Goal: Transaction & Acquisition: Purchase product/service

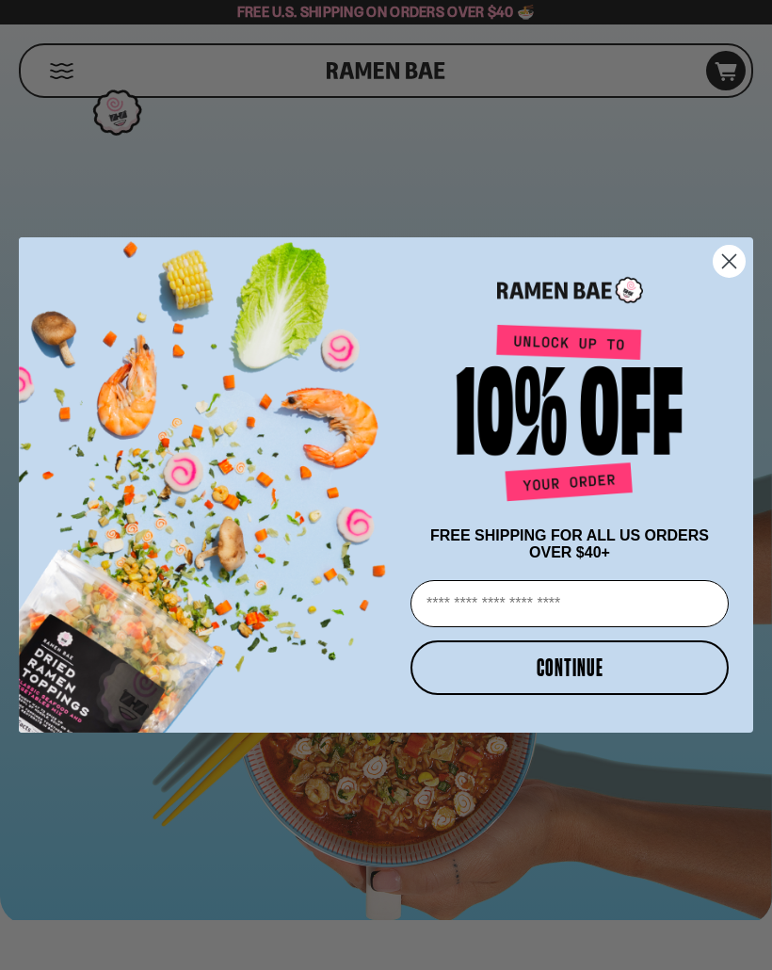
click at [726, 247] on circle "Close dialog" at bounding box center [729, 261] width 31 height 31
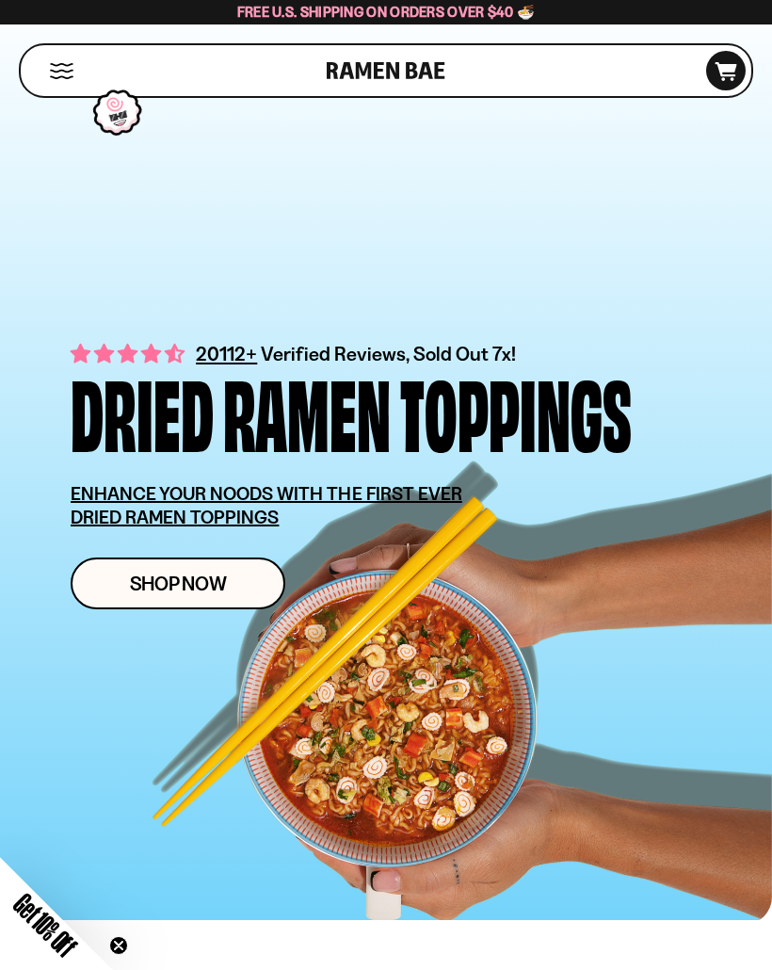
click at [70, 69] on button "Mobile Menu Trigger" at bounding box center [61, 71] width 25 height 16
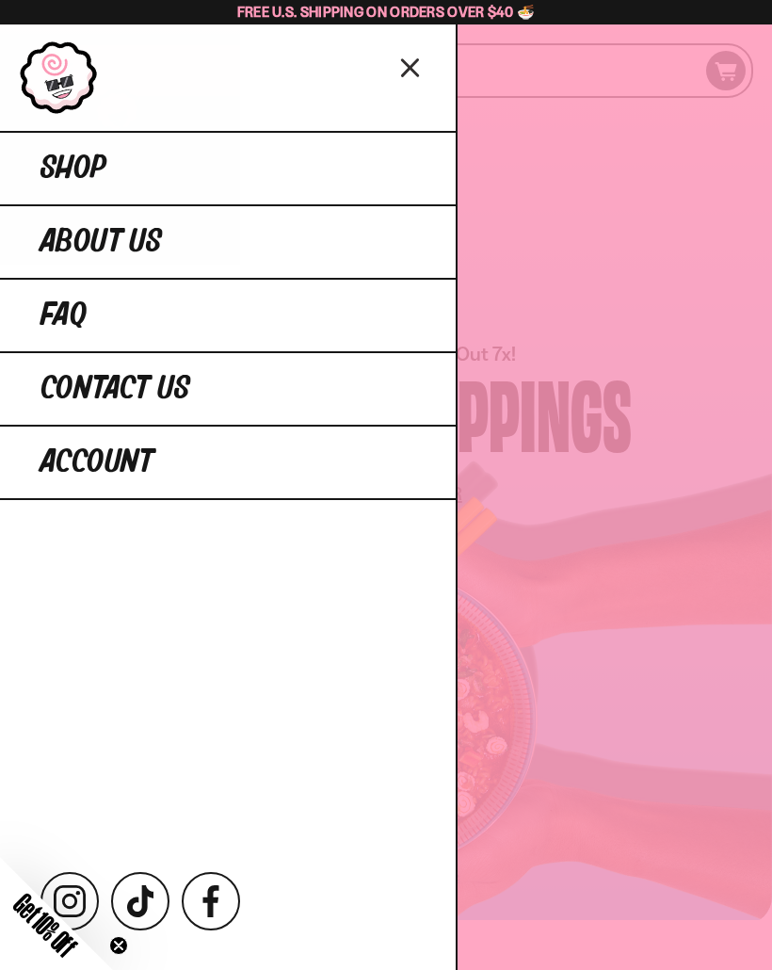
click at [389, 170] on link "Shop" at bounding box center [228, 167] width 456 height 73
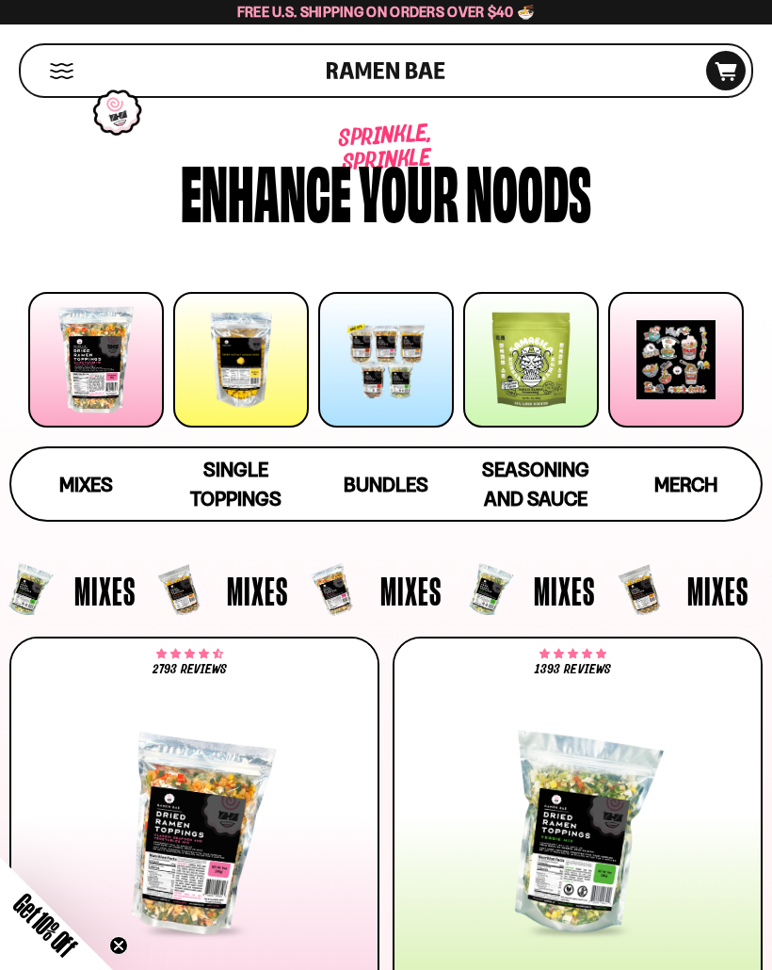
click at [108, 357] on div at bounding box center [96, 360] width 136 height 136
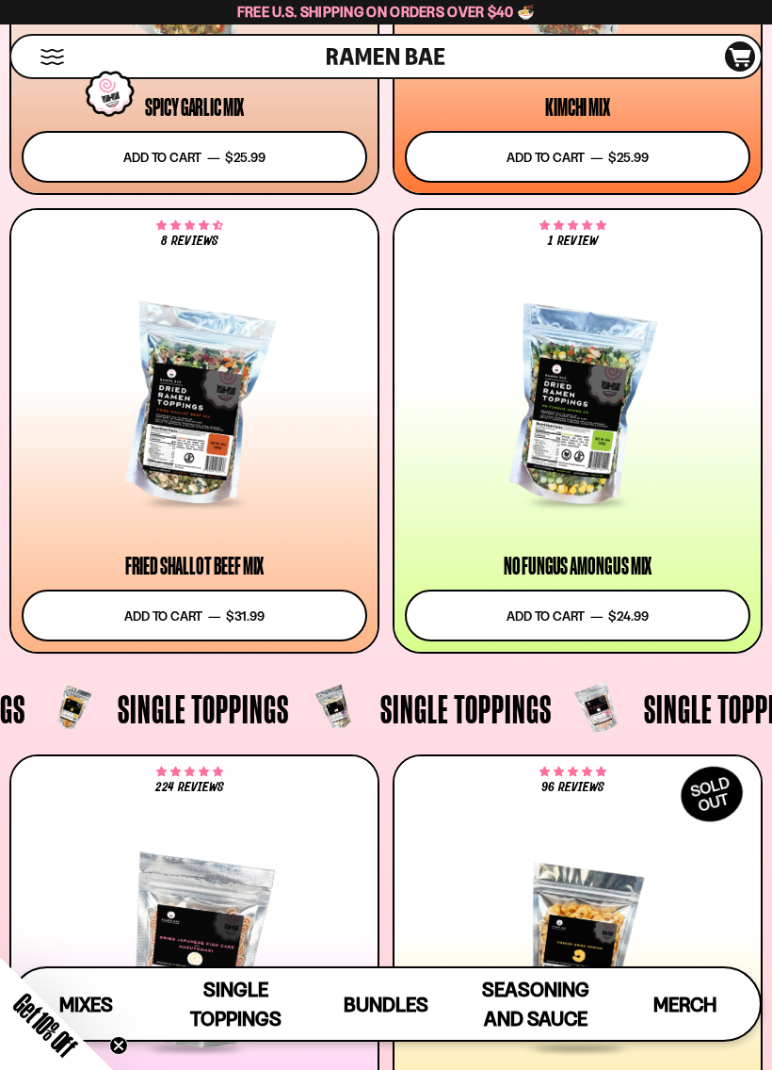
scroll to position [1410, 0]
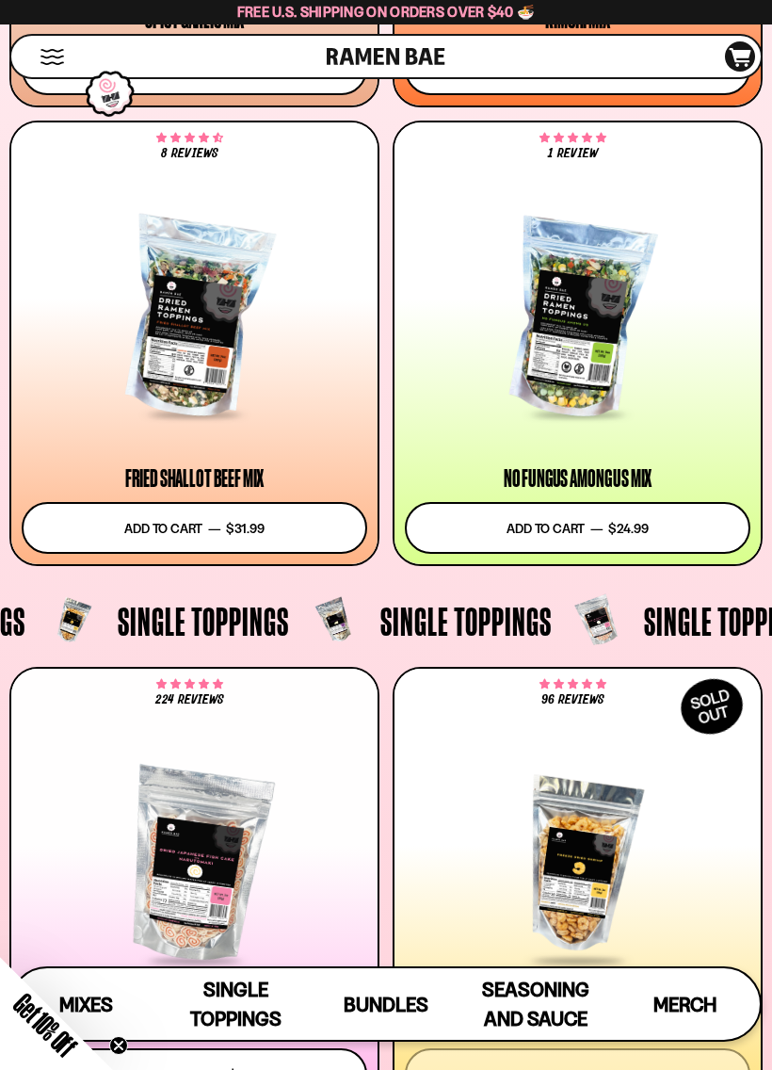
click at [185, 354] on div at bounding box center [195, 318] width 346 height 195
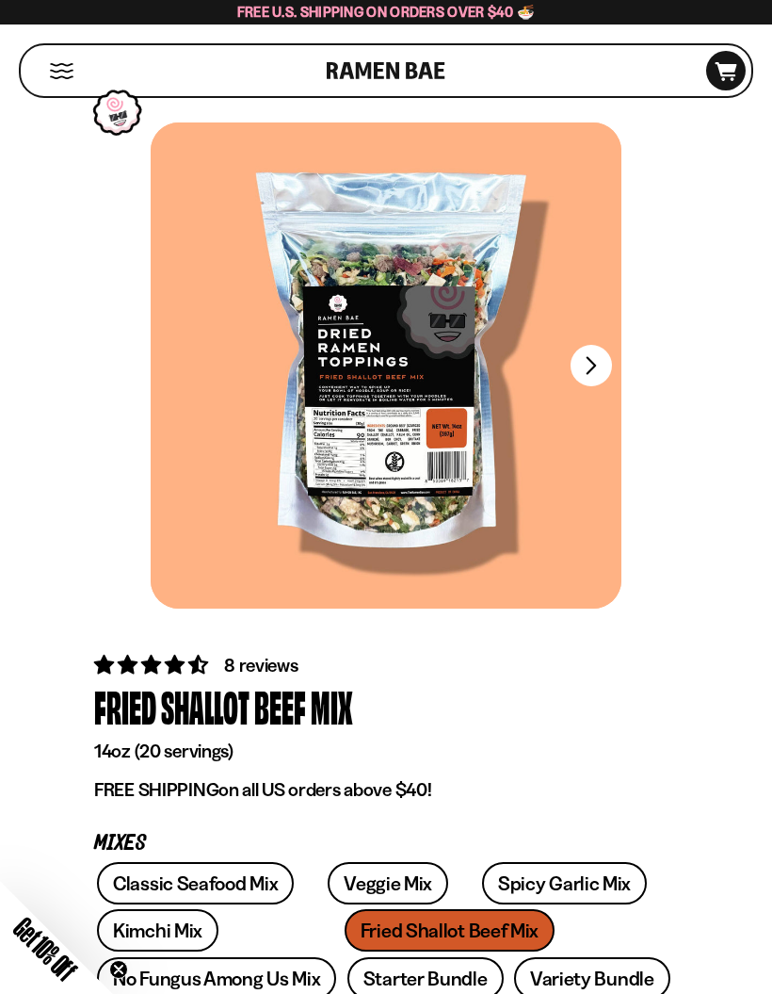
click at [589, 360] on button "FADCB6FD-DFAB-4417-9F21-029242090B77" at bounding box center [591, 365] width 41 height 41
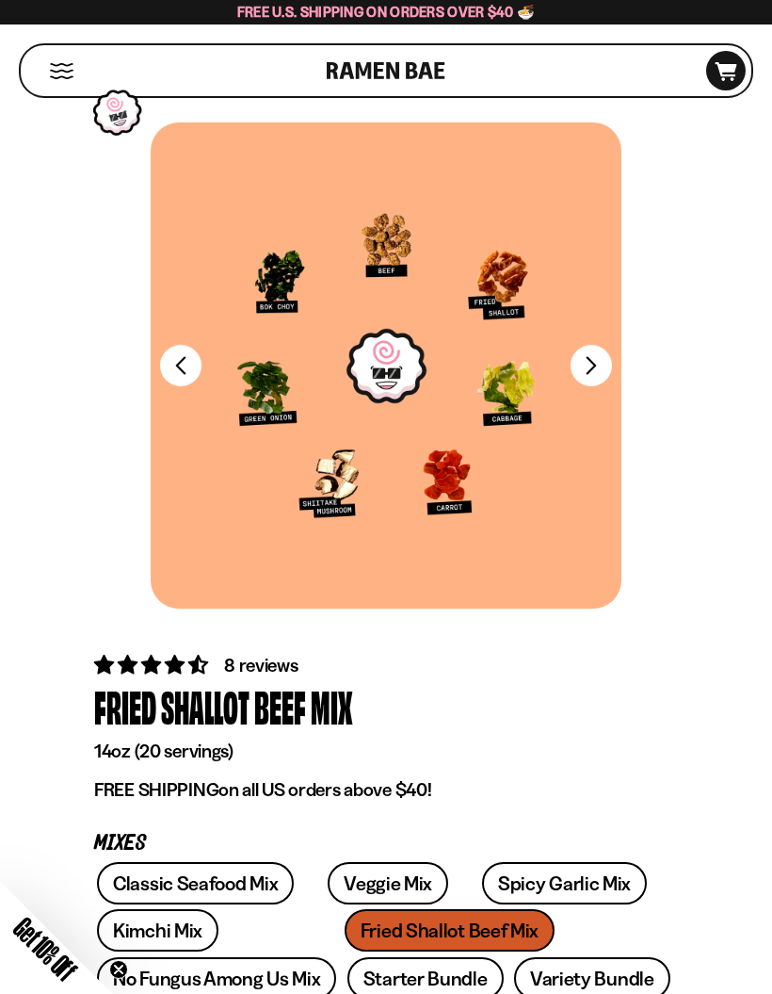
click at [590, 364] on button "FADCB6FD-DFAB-4417-9F21-029242090B77" at bounding box center [591, 365] width 41 height 41
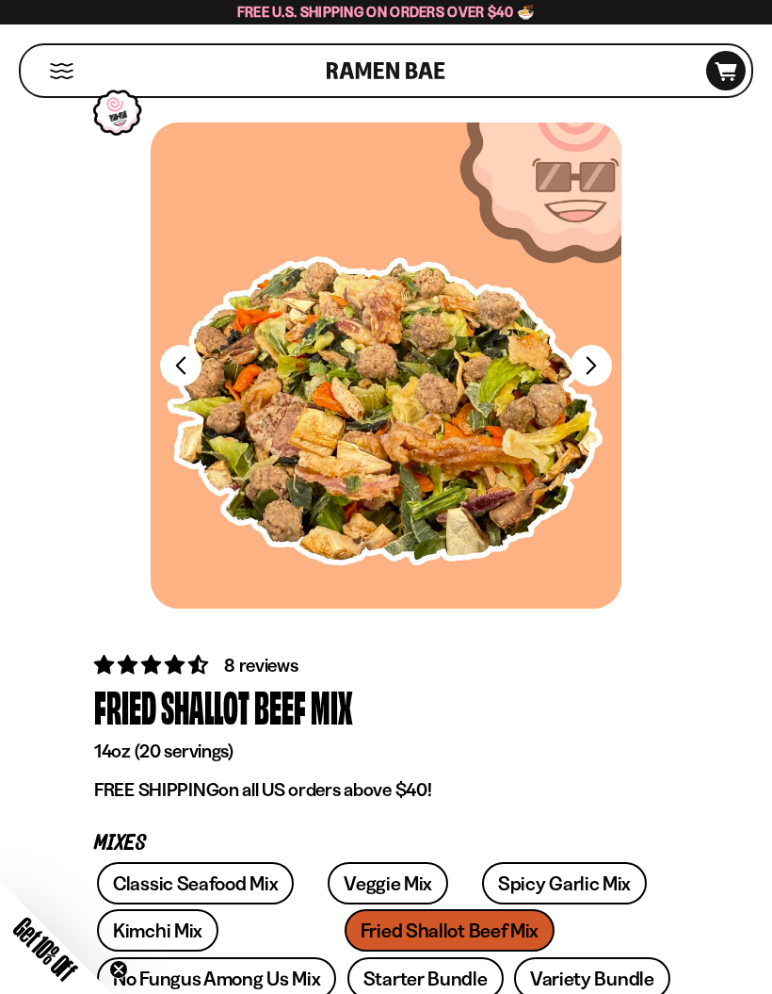
click at [594, 362] on button "FADCB6FD-DFAB-4417-9F21-029242090B77" at bounding box center [591, 365] width 41 height 41
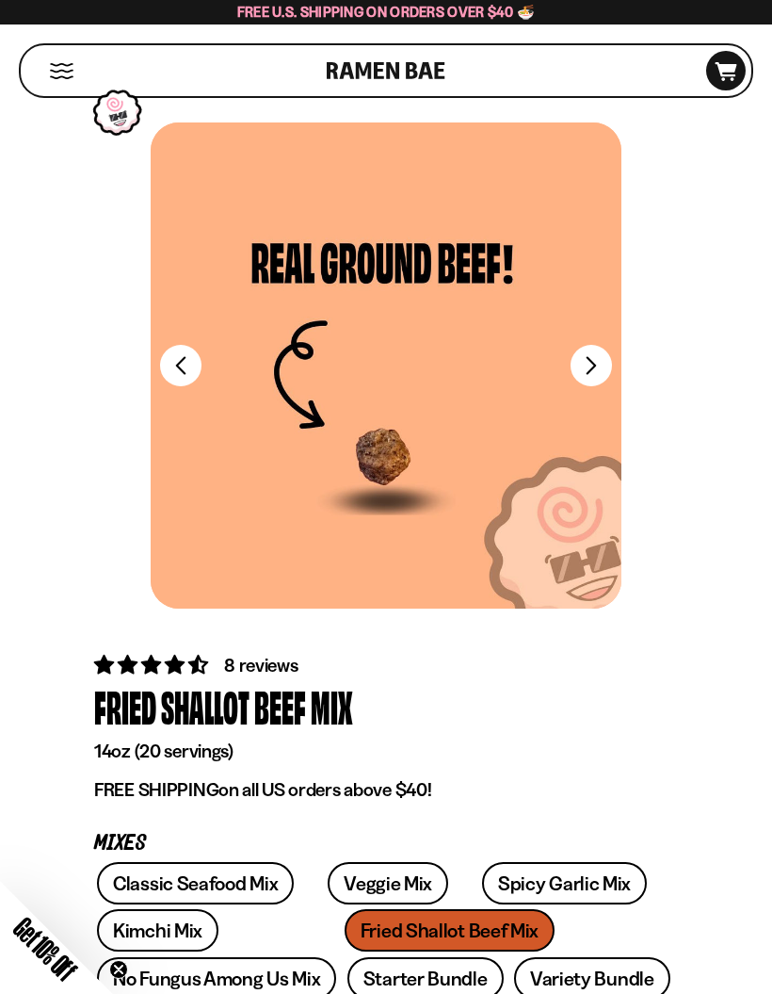
click at [586, 365] on button "FADCB6FD-DFAB-4417-9F21-029242090B77" at bounding box center [591, 365] width 41 height 41
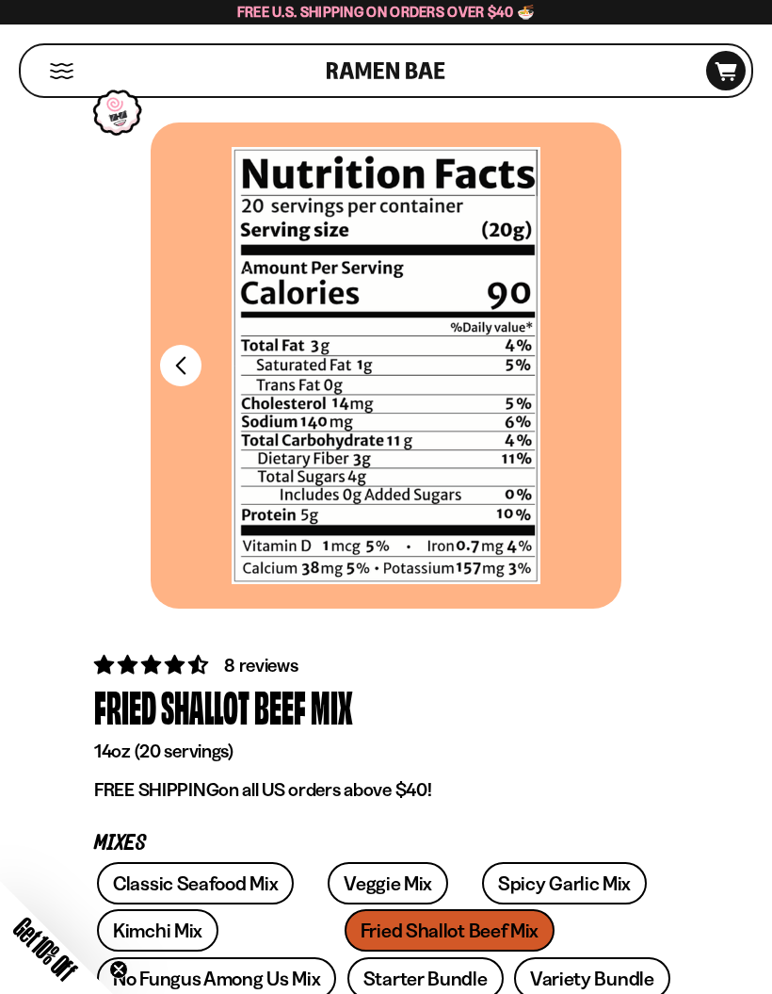
click at [41, 73] on div "Shop" at bounding box center [176, 70] width 300 height 51
click at [69, 75] on button "Mobile Menu Trigger" at bounding box center [61, 71] width 25 height 16
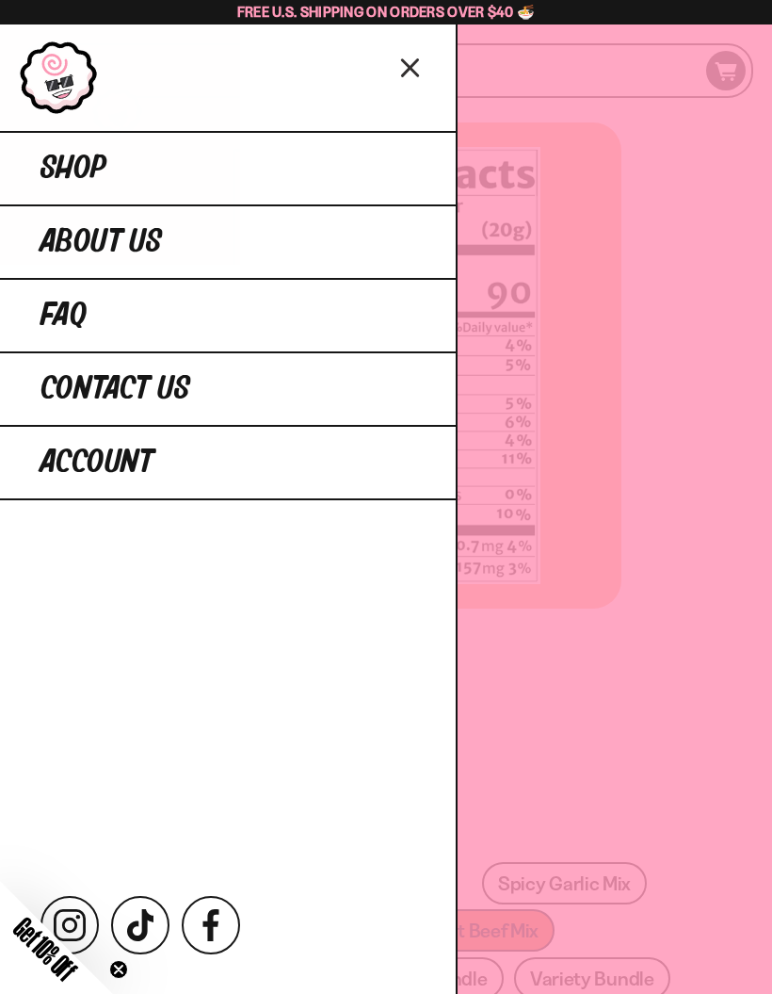
click at [366, 146] on link "Shop" at bounding box center [228, 167] width 456 height 73
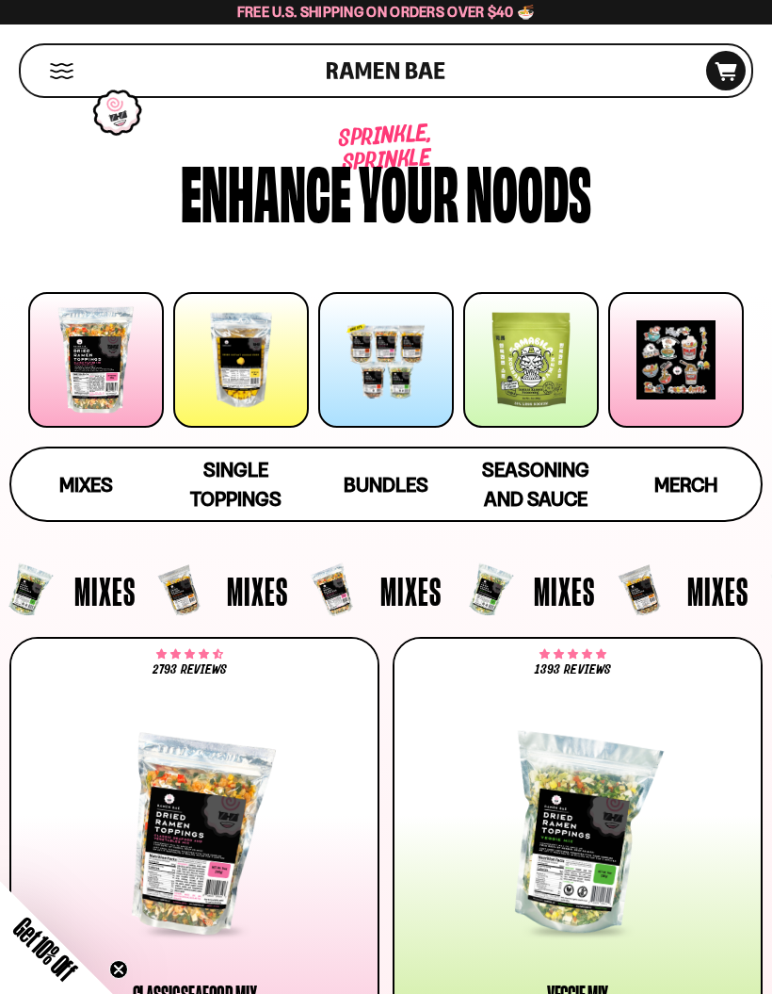
click at [420, 386] on div at bounding box center [386, 360] width 136 height 136
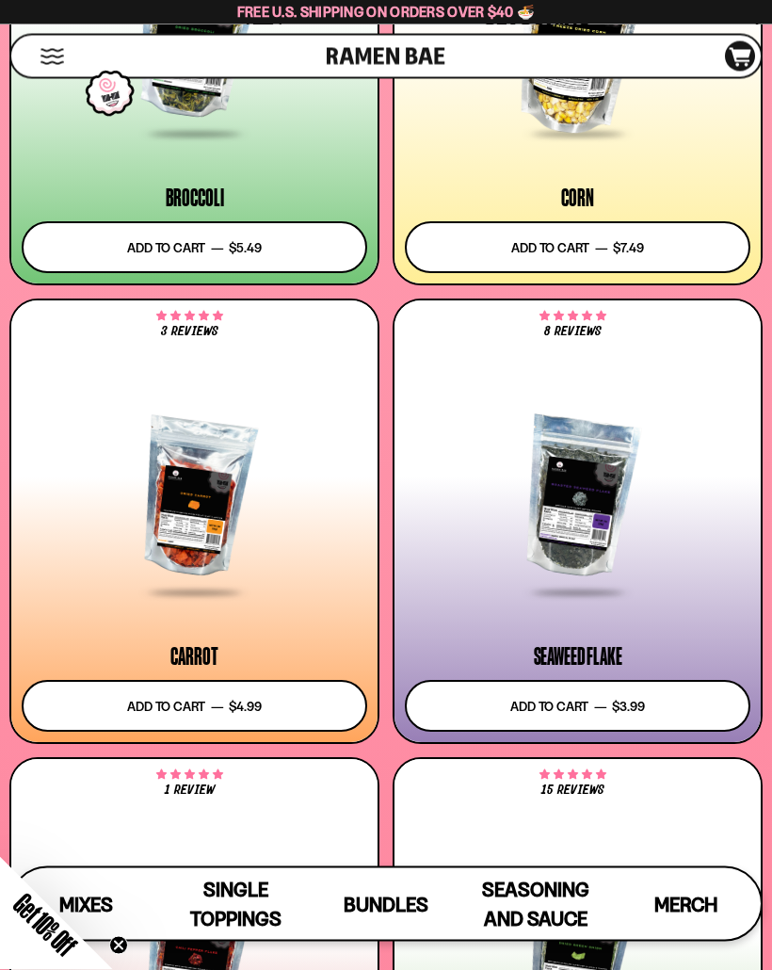
scroll to position [5448, 0]
